Goal: Information Seeking & Learning: Learn about a topic

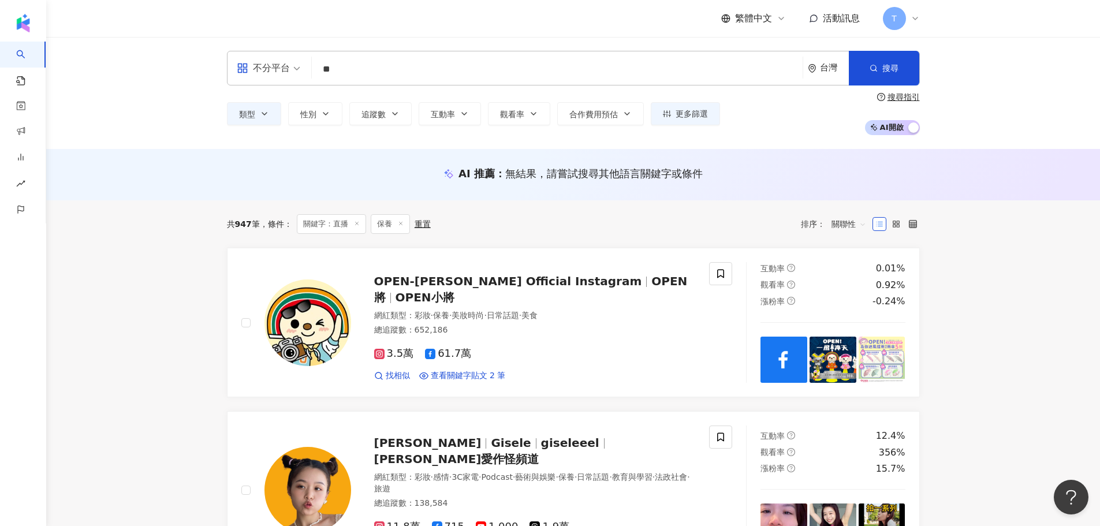
click at [405, 70] on input "**" at bounding box center [556, 69] width 481 height 22
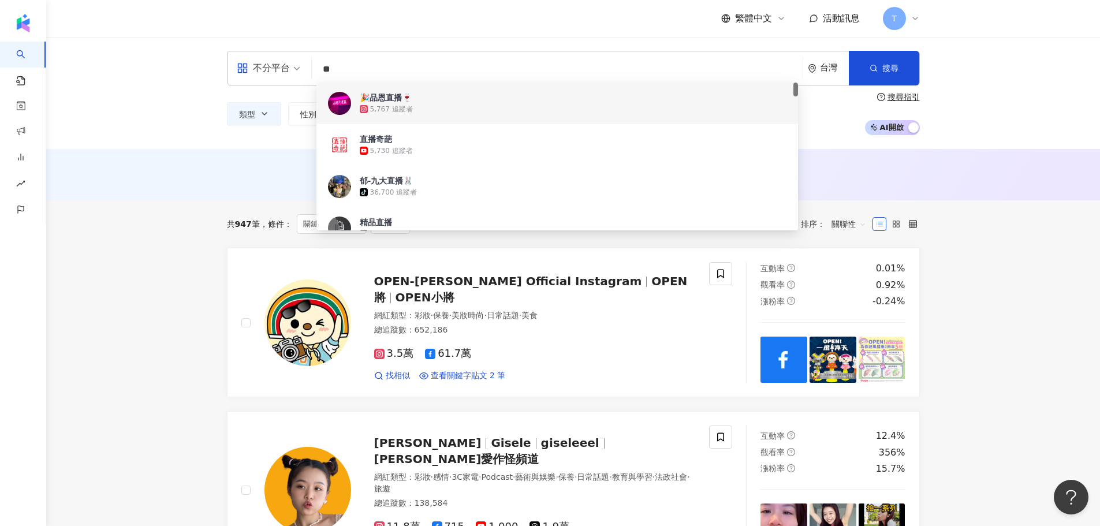
type input "*"
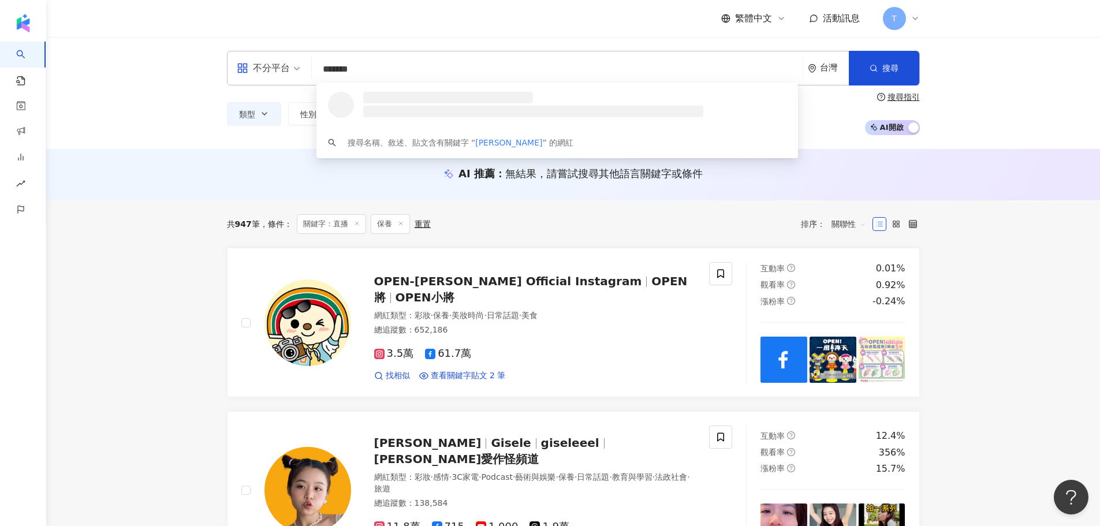
type input "********"
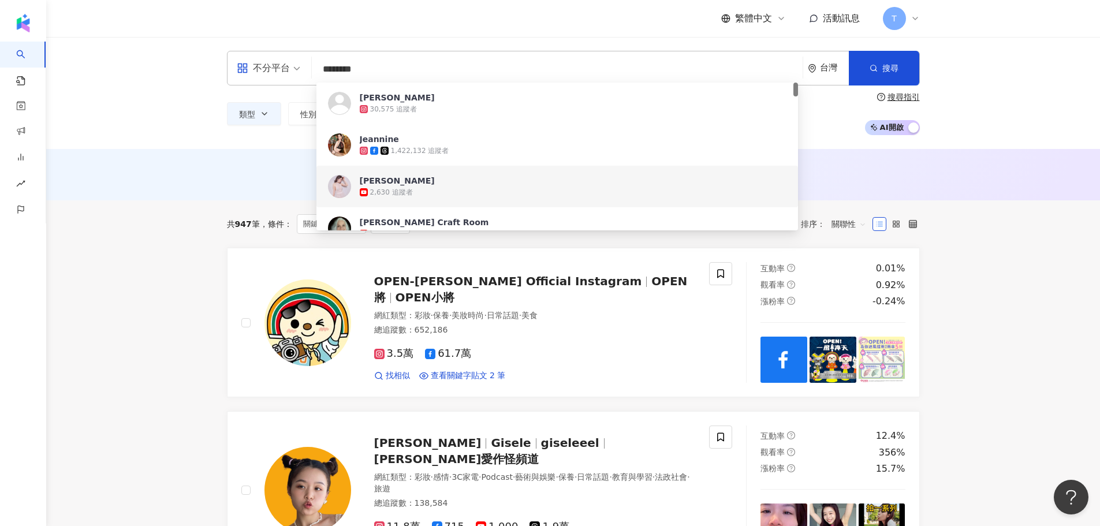
click at [441, 187] on div "2,630 追蹤者" at bounding box center [573, 192] width 427 height 12
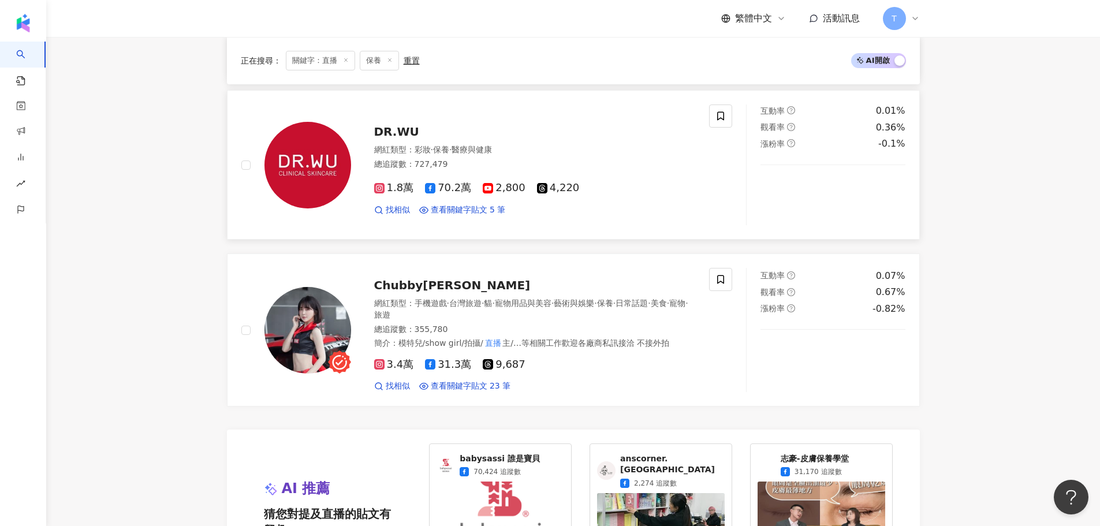
scroll to position [1905, 0]
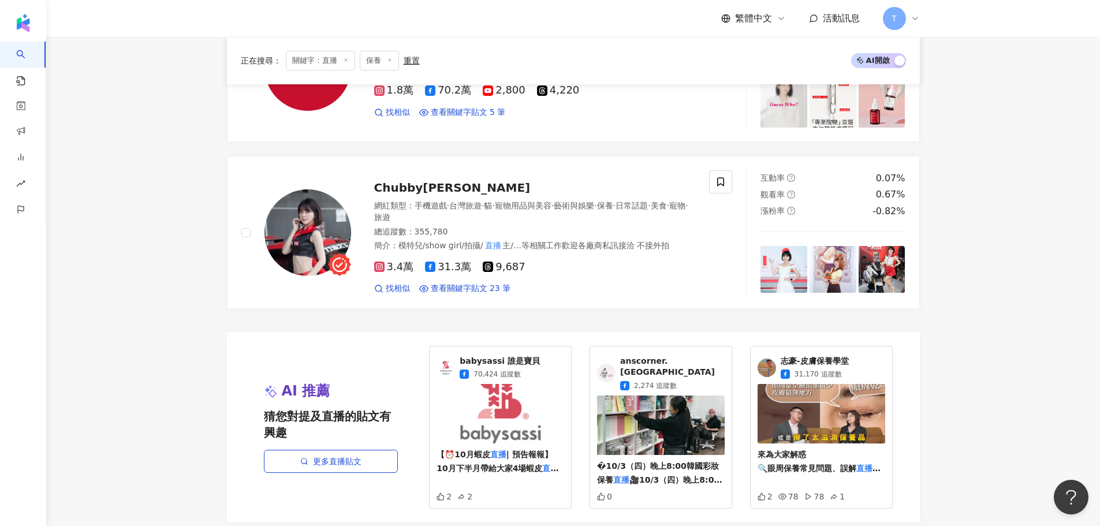
click at [830, 356] on span "志豪-皮膚保養學堂" at bounding box center [814, 362] width 68 height 12
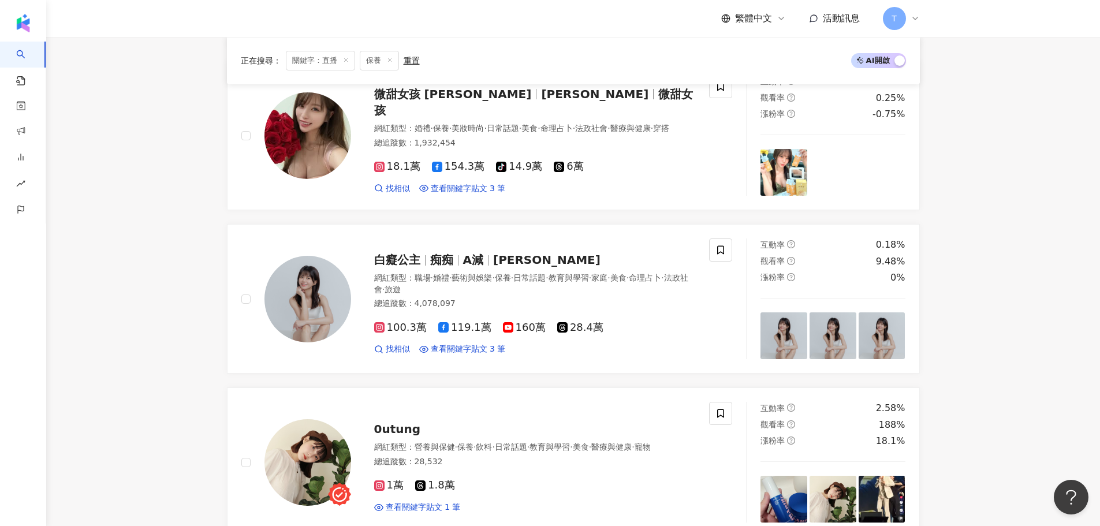
scroll to position [994, 0]
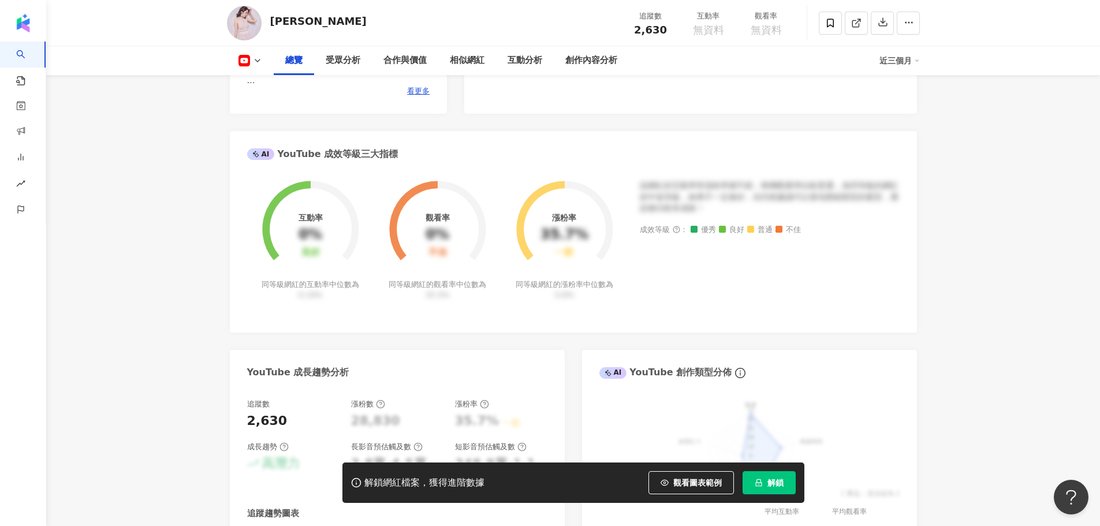
scroll to position [231, 0]
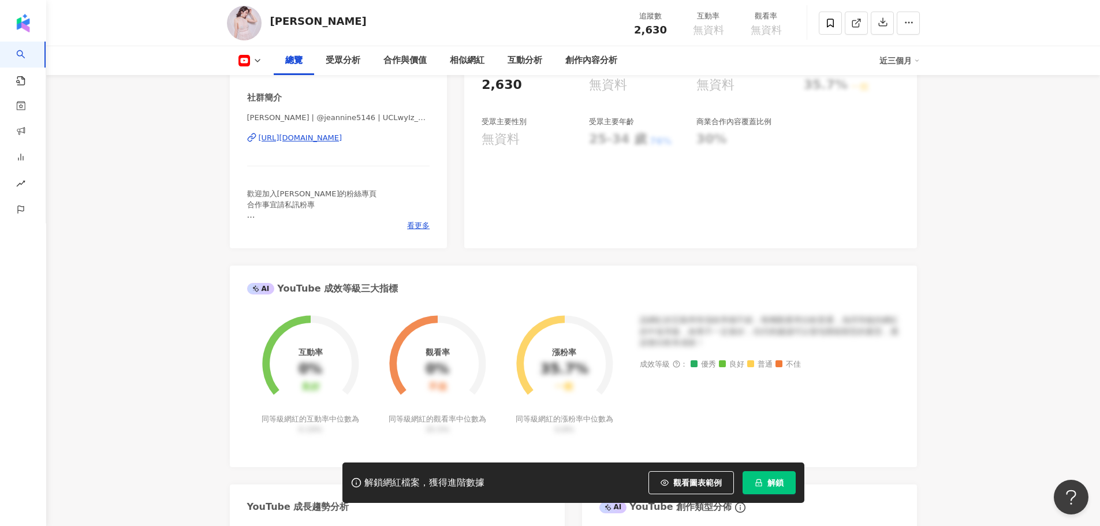
click at [279, 136] on div "[URL][DOMAIN_NAME]" at bounding box center [301, 138] width 84 height 10
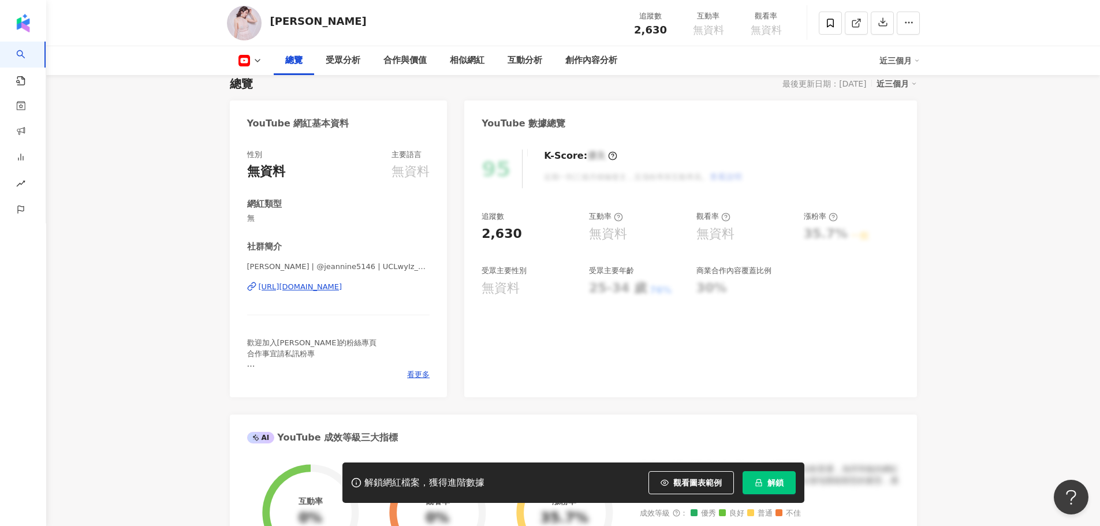
scroll to position [0, 0]
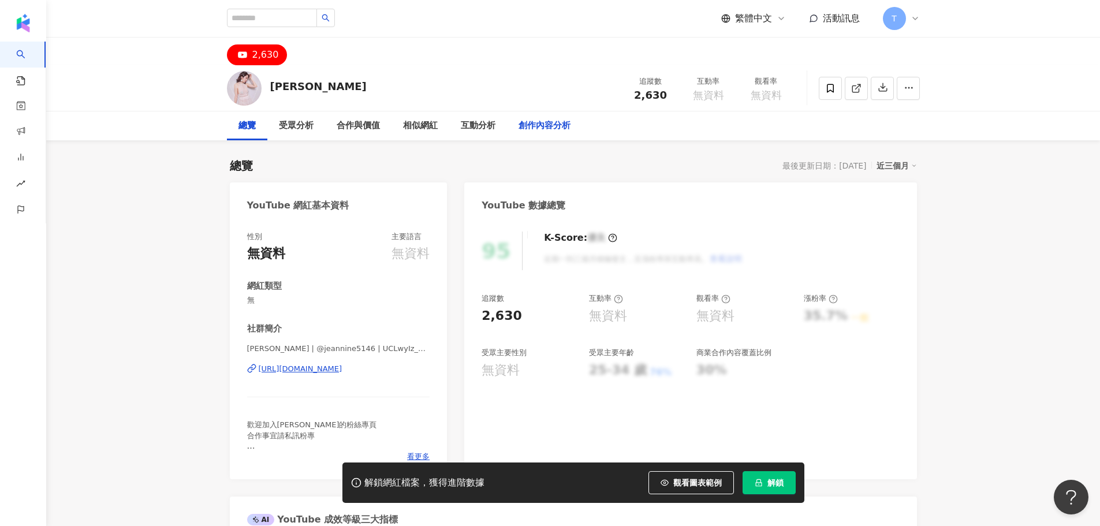
click at [543, 119] on div "創作內容分析" at bounding box center [544, 126] width 52 height 14
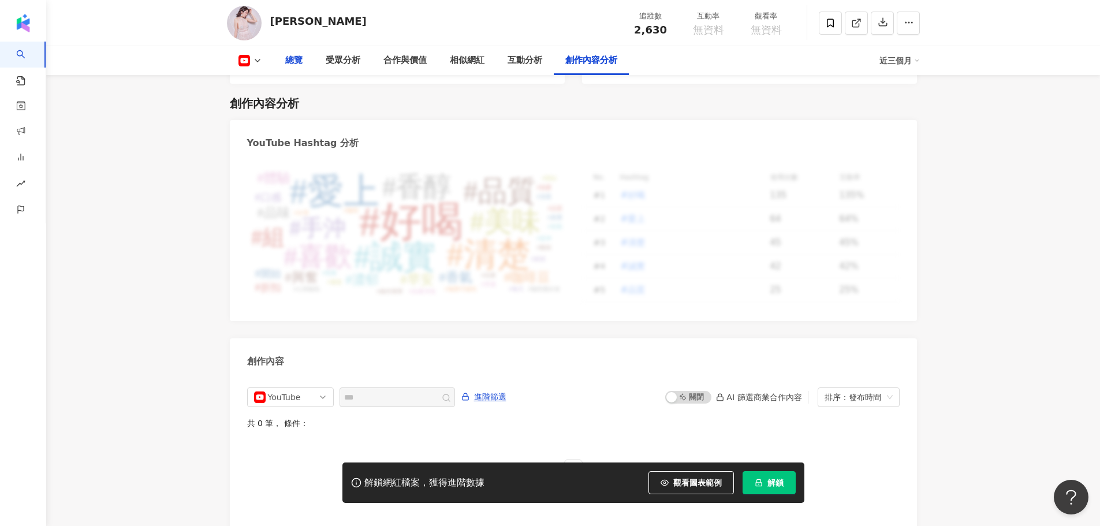
click at [296, 59] on div "總覽" at bounding box center [293, 61] width 17 height 14
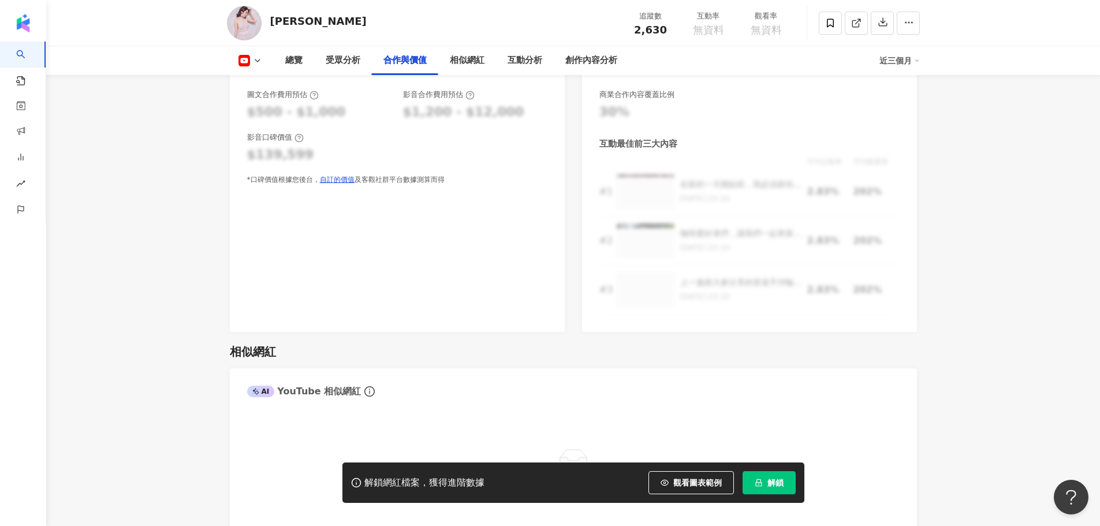
scroll to position [1399, 0]
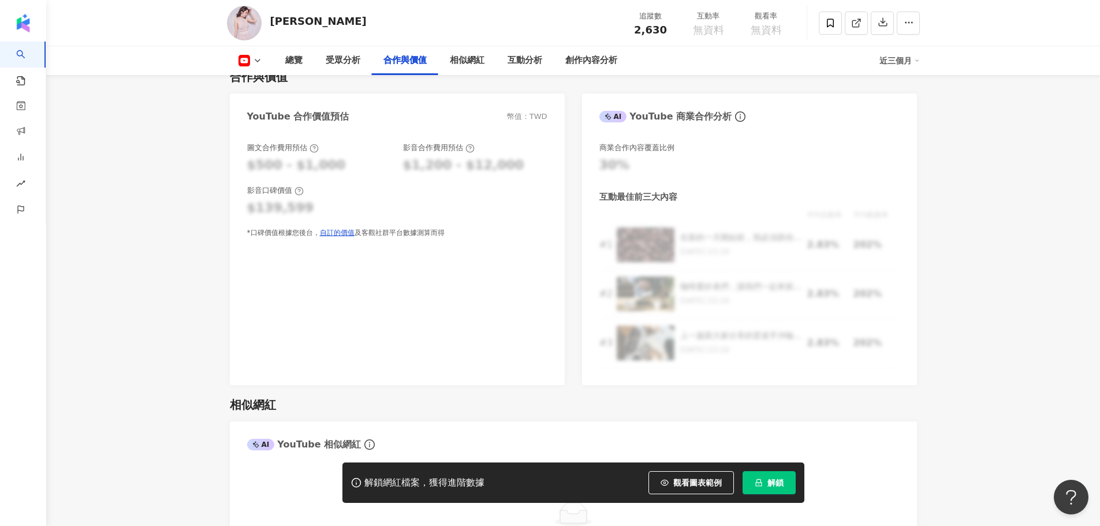
drag, startPoint x: 723, startPoint y: 23, endPoint x: 137, endPoint y: 44, distance: 585.7
click at [135, 43] on div "珍琳[PERSON_NAME] 追蹤數 2,630 互動率 無資料 觀看率 無資料" at bounding box center [572, 23] width 1053 height 46
